Goal: Navigation & Orientation: Find specific page/section

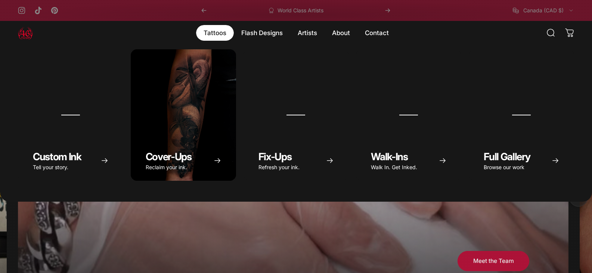
click at [220, 35] on magnet-element "Tattoos Tattoos" at bounding box center [215, 33] width 38 height 16
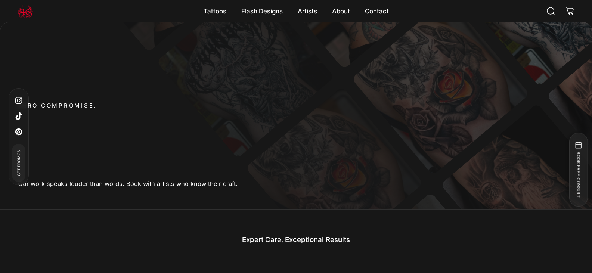
scroll to position [446, 0]
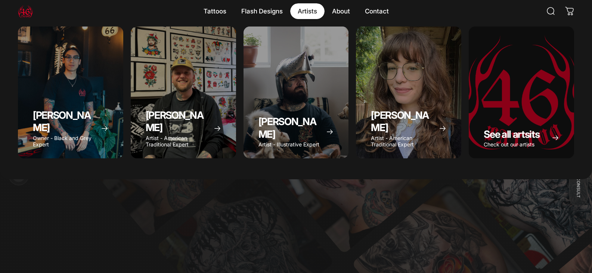
click at [309, 9] on magnet-element "Artists Artists" at bounding box center [307, 11] width 34 height 16
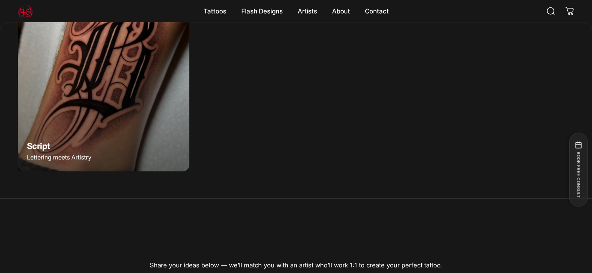
scroll to position [596, 0]
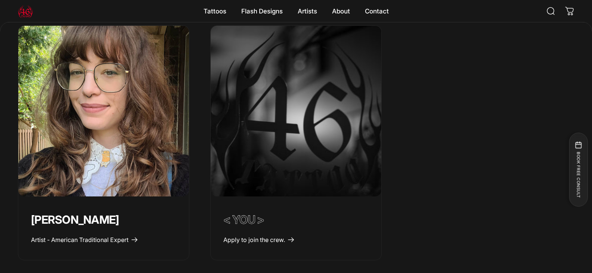
scroll to position [859, 0]
